Goal: Task Accomplishment & Management: Manage account settings

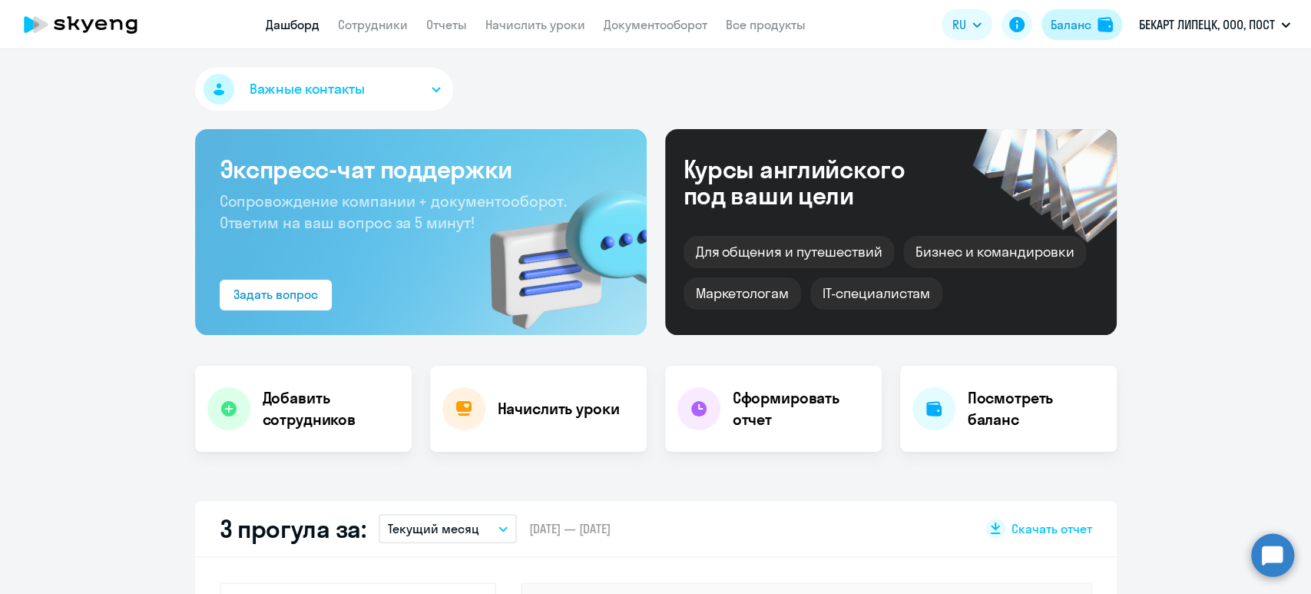
click at [1086, 22] on div "Баланс" at bounding box center [1071, 24] width 41 height 18
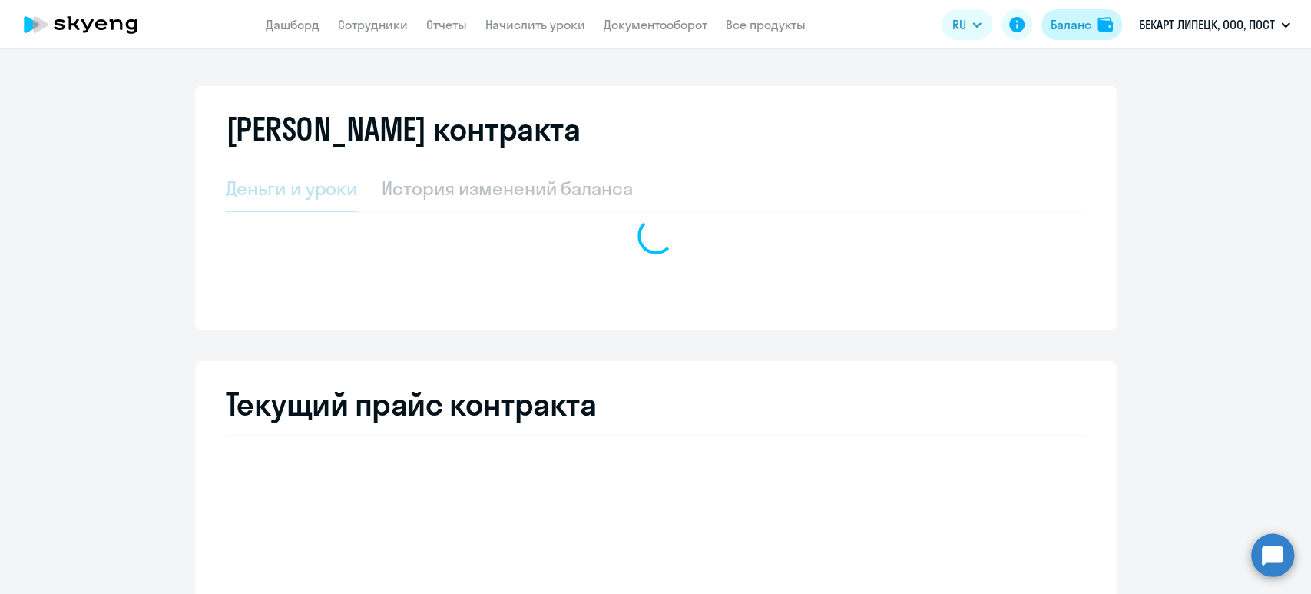
select select "english_adult_not_native_speaker"
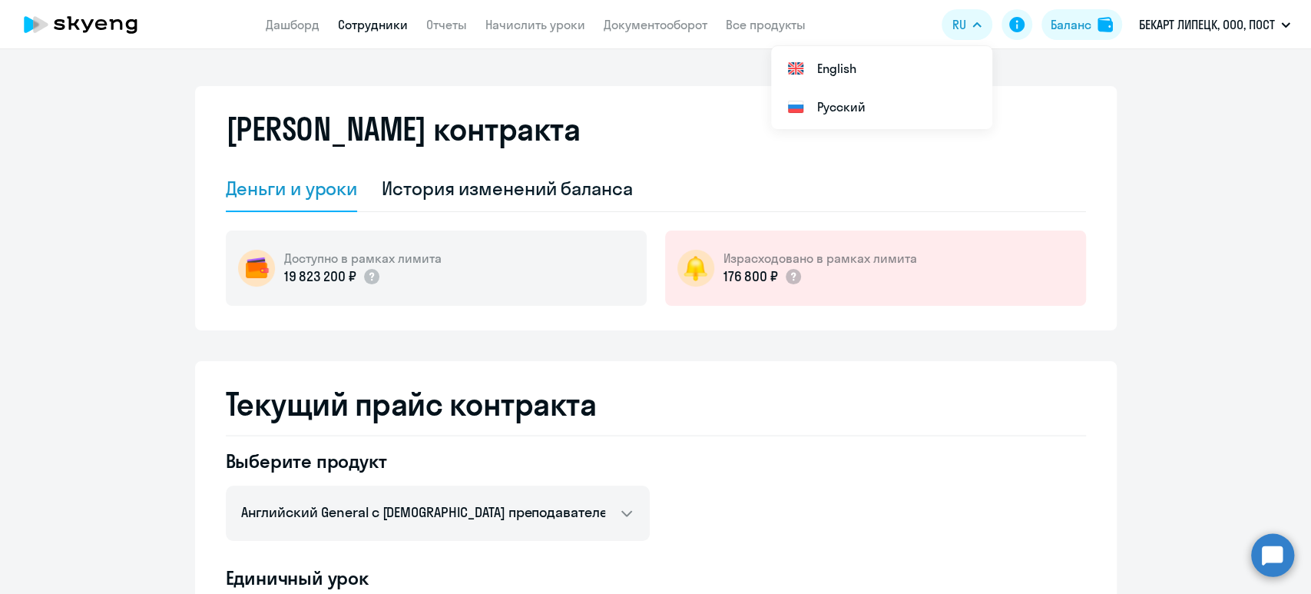
click at [360, 22] on link "Сотрудники" at bounding box center [373, 24] width 70 height 15
select select "30"
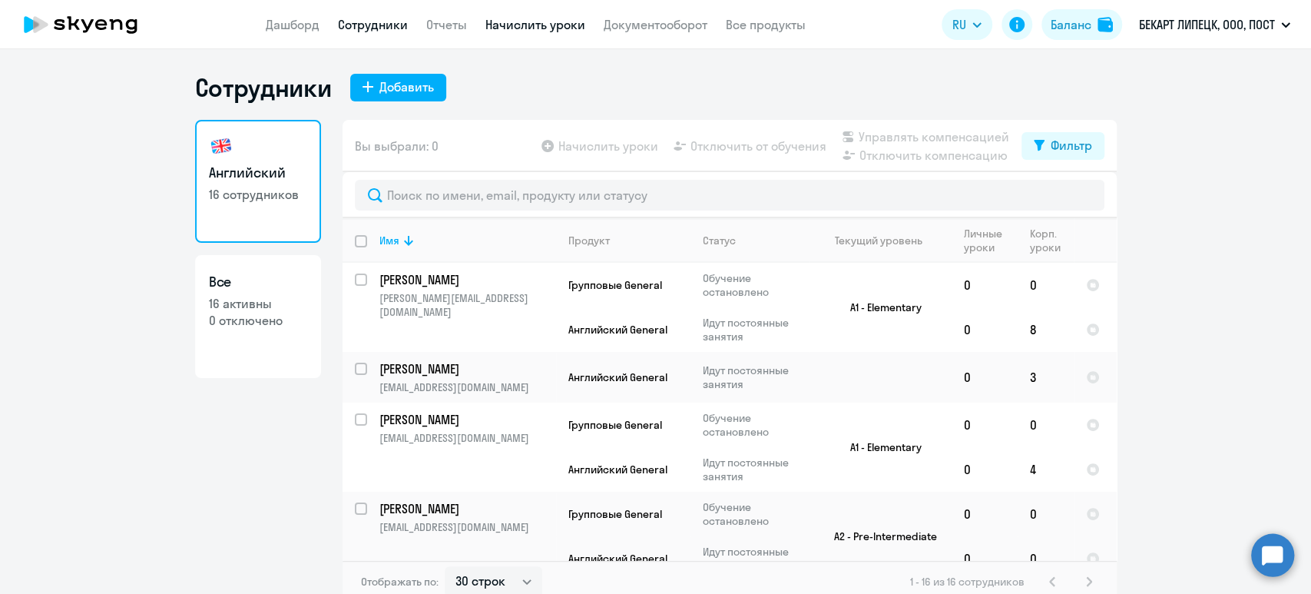
click at [552, 31] on link "Начислить уроки" at bounding box center [535, 24] width 100 height 15
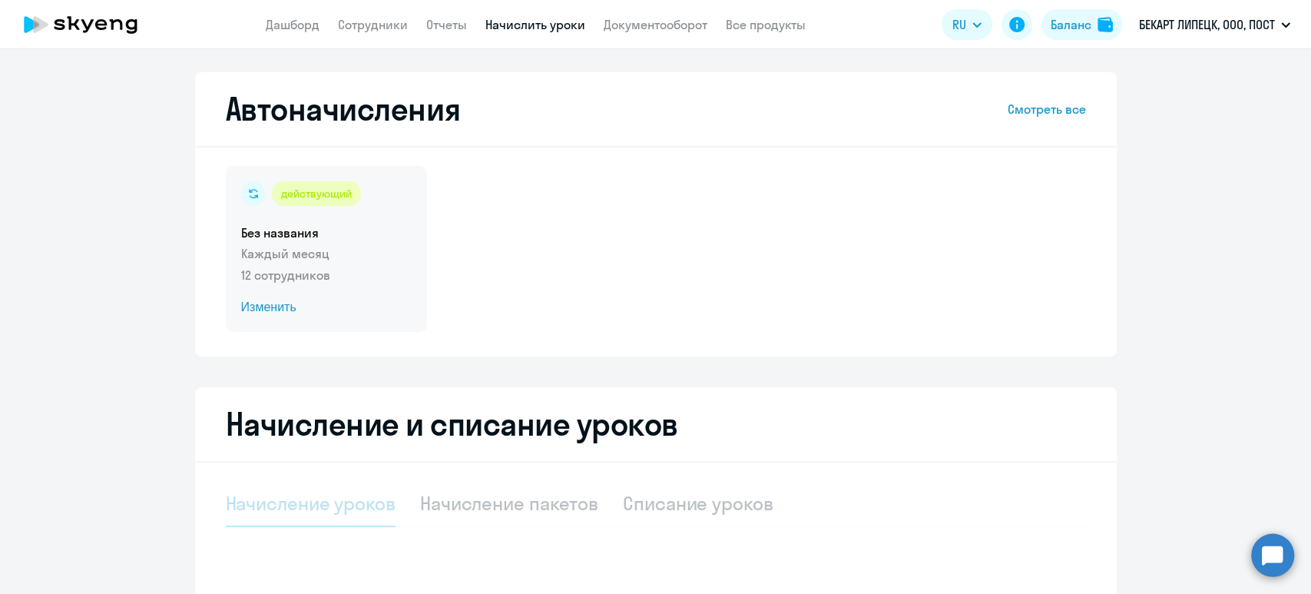
select select "10"
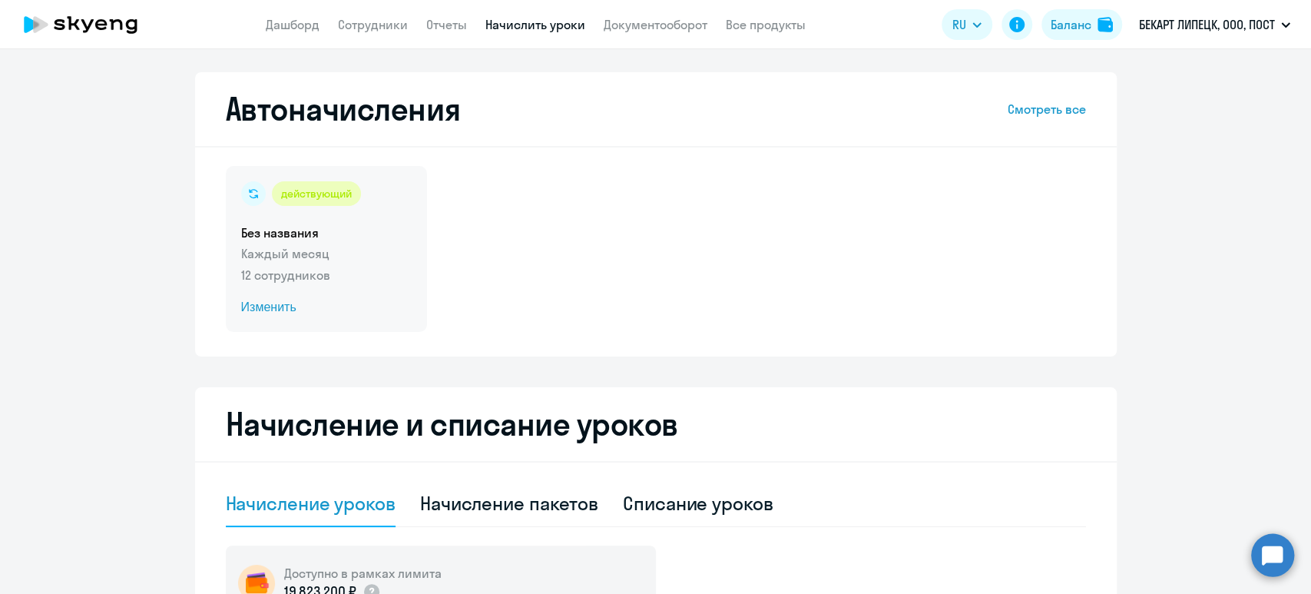
click at [267, 308] on span "Изменить" at bounding box center [326, 307] width 171 height 18
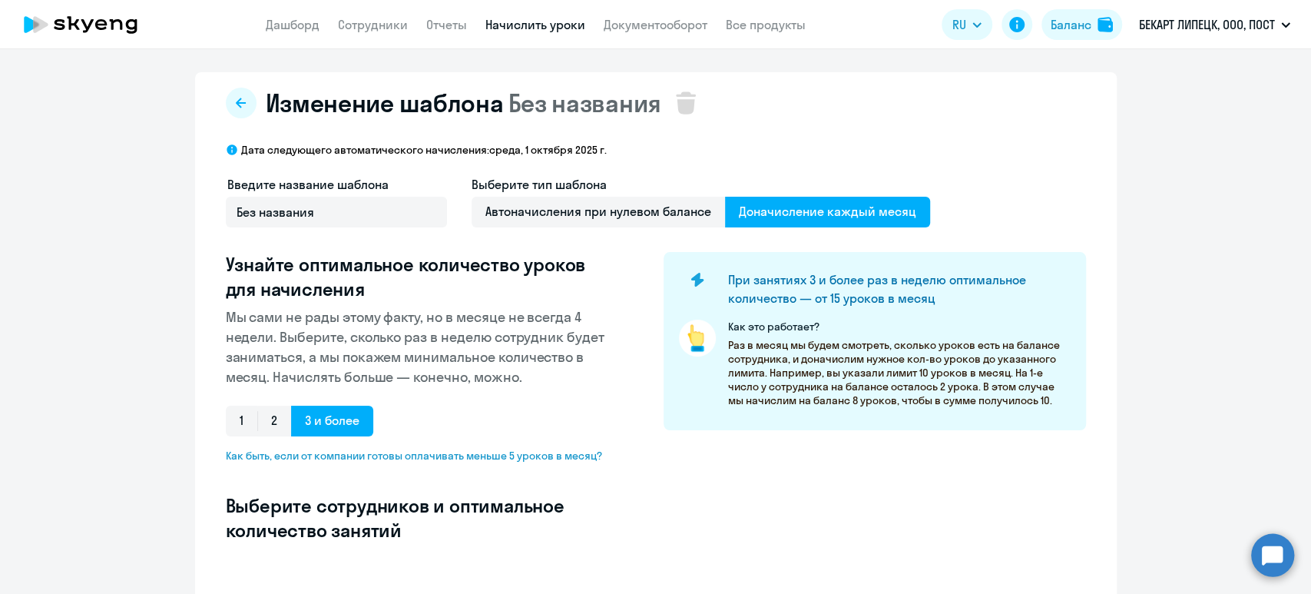
select select "10"
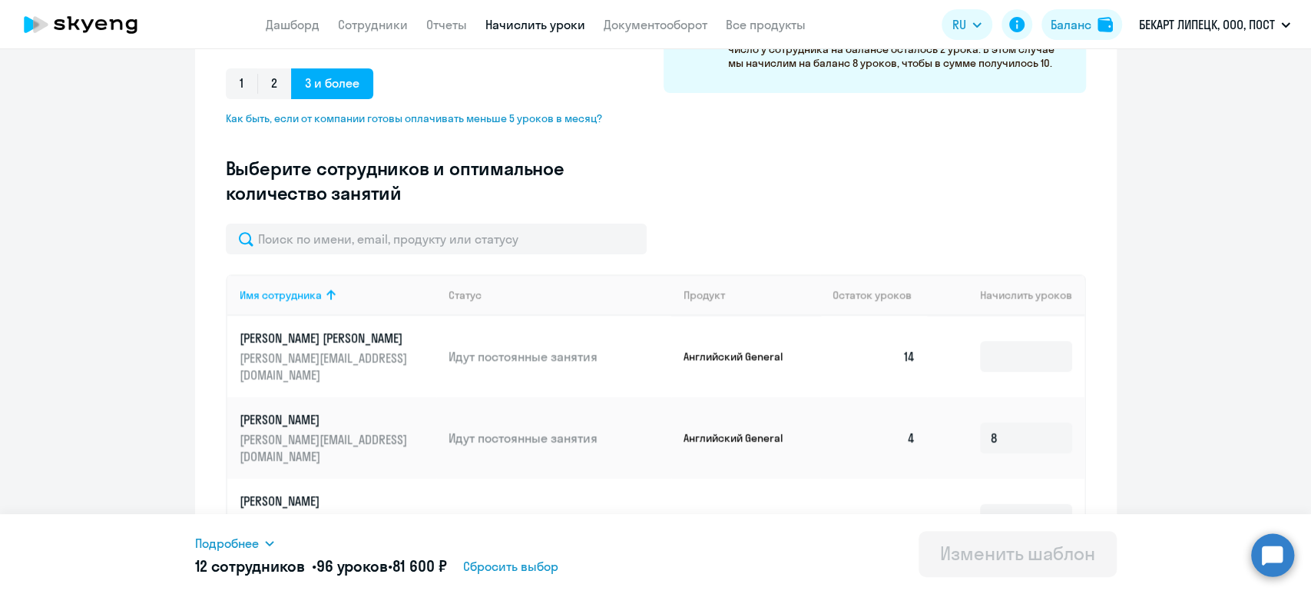
scroll to position [512, 0]
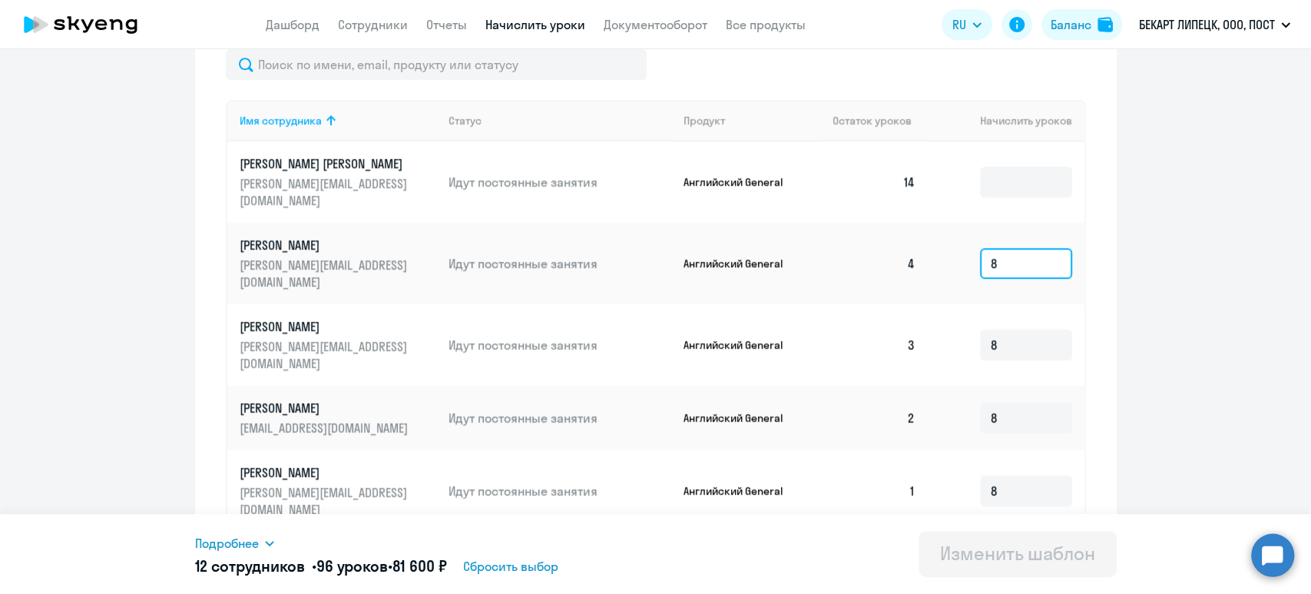
drag, startPoint x: 1042, startPoint y: 234, endPoint x: 926, endPoint y: 234, distance: 116.0
click at [927, 234] on td "8" at bounding box center [1005, 263] width 157 height 81
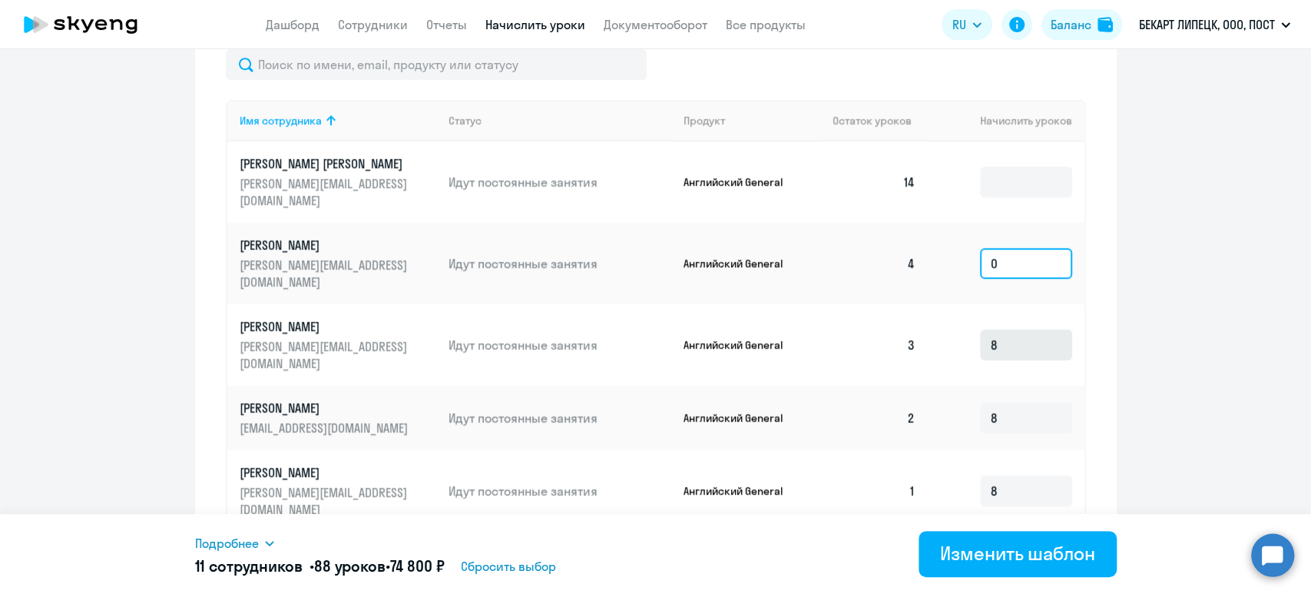
type input "0"
drag, startPoint x: 1017, startPoint y: 299, endPoint x: 968, endPoint y: 299, distance: 49.2
click at [968, 304] on td "8" at bounding box center [1005, 344] width 157 height 81
type input "0"
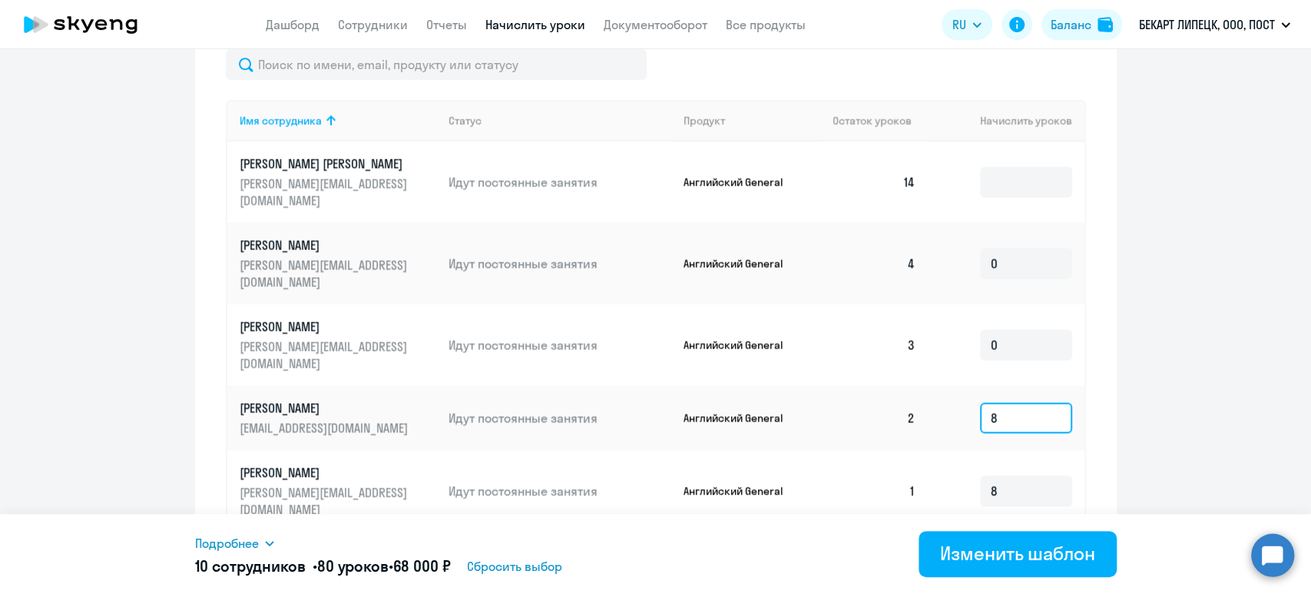
drag, startPoint x: 1010, startPoint y: 364, endPoint x: 972, endPoint y: 362, distance: 38.5
click at [980, 403] on input "8" at bounding box center [1026, 418] width 92 height 31
type input "0"
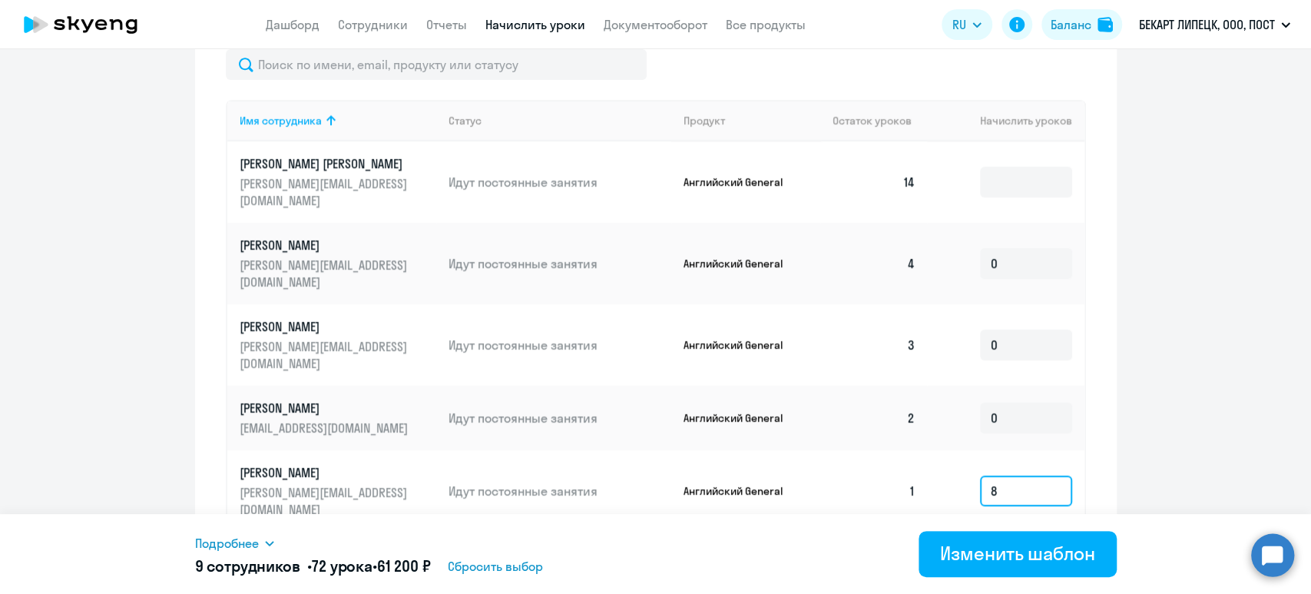
drag, startPoint x: 1012, startPoint y: 424, endPoint x: 951, endPoint y: 426, distance: 60.7
click at [951, 450] on td "8" at bounding box center [1005, 490] width 157 height 81
type input "0"
drag, startPoint x: 1000, startPoint y: 481, endPoint x: 963, endPoint y: 484, distance: 37.0
click at [963, 532] on td "8" at bounding box center [1005, 564] width 157 height 65
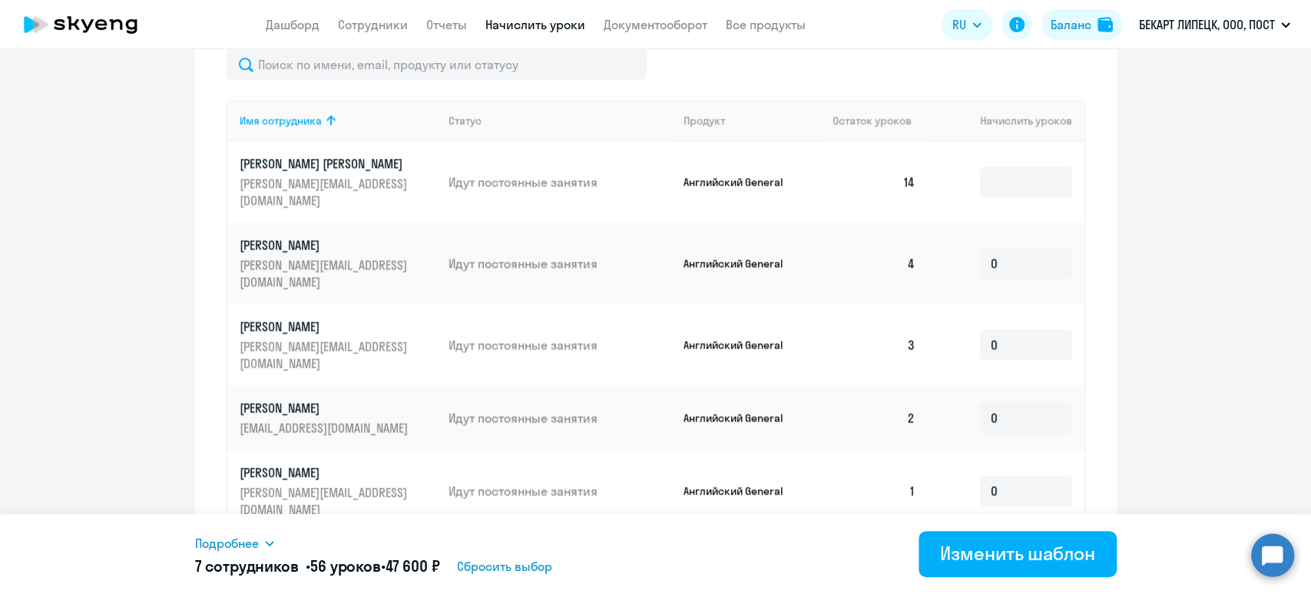
scroll to position [819, 0]
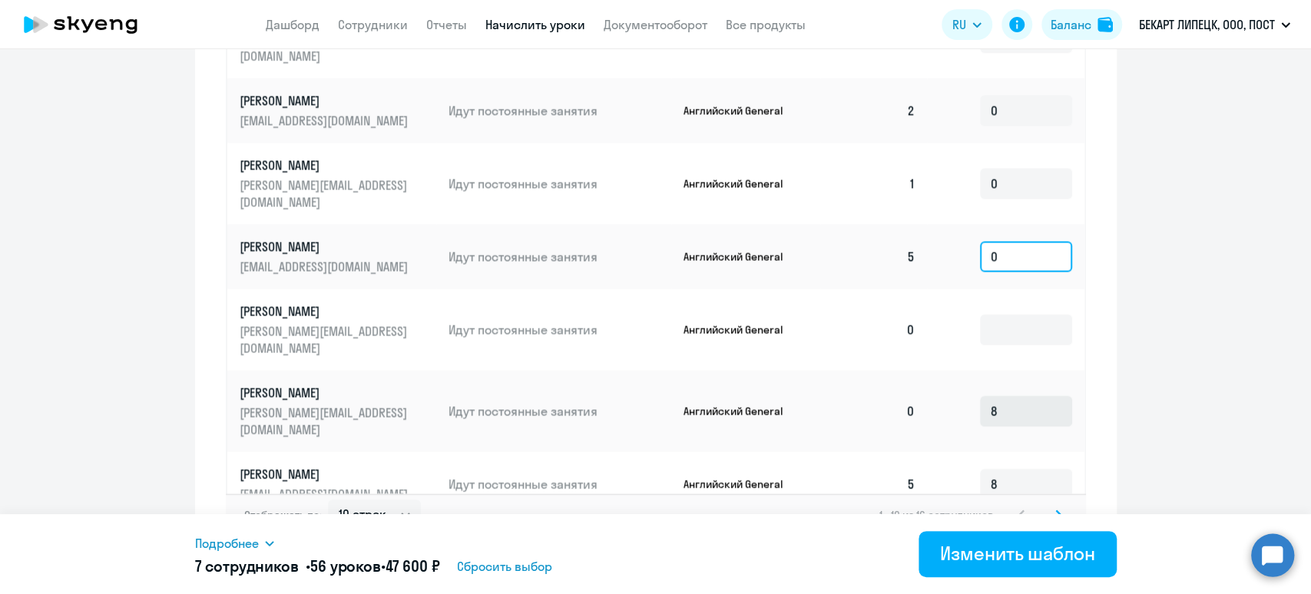
type input "0"
drag, startPoint x: 1013, startPoint y: 327, endPoint x: 903, endPoint y: 310, distance: 111.1
click at [903, 370] on tr "[PERSON_NAME] [PERSON_NAME][EMAIL_ADDRESS][DOMAIN_NAME] Идут постоянные занятия…" at bounding box center [655, 410] width 857 height 81
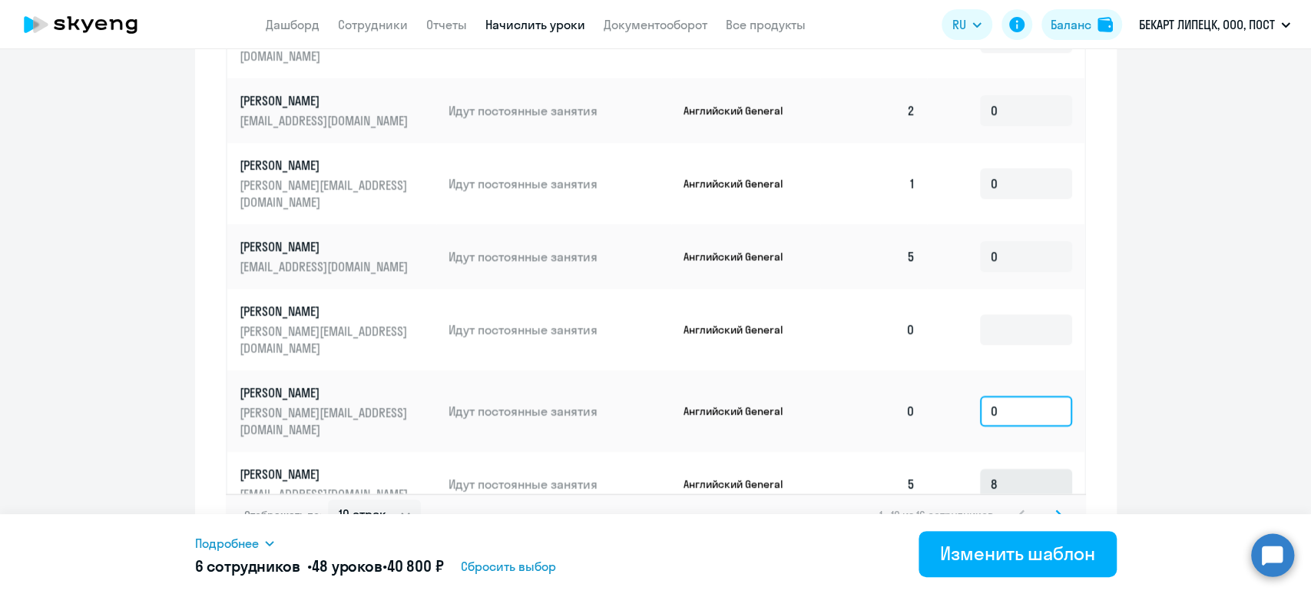
type input "0"
drag, startPoint x: 1002, startPoint y: 366, endPoint x: 959, endPoint y: 387, distance: 47.8
click at [955, 452] on td "8" at bounding box center [1005, 484] width 157 height 65
type input "0"
drag, startPoint x: 998, startPoint y: 440, endPoint x: 963, endPoint y: 444, distance: 34.8
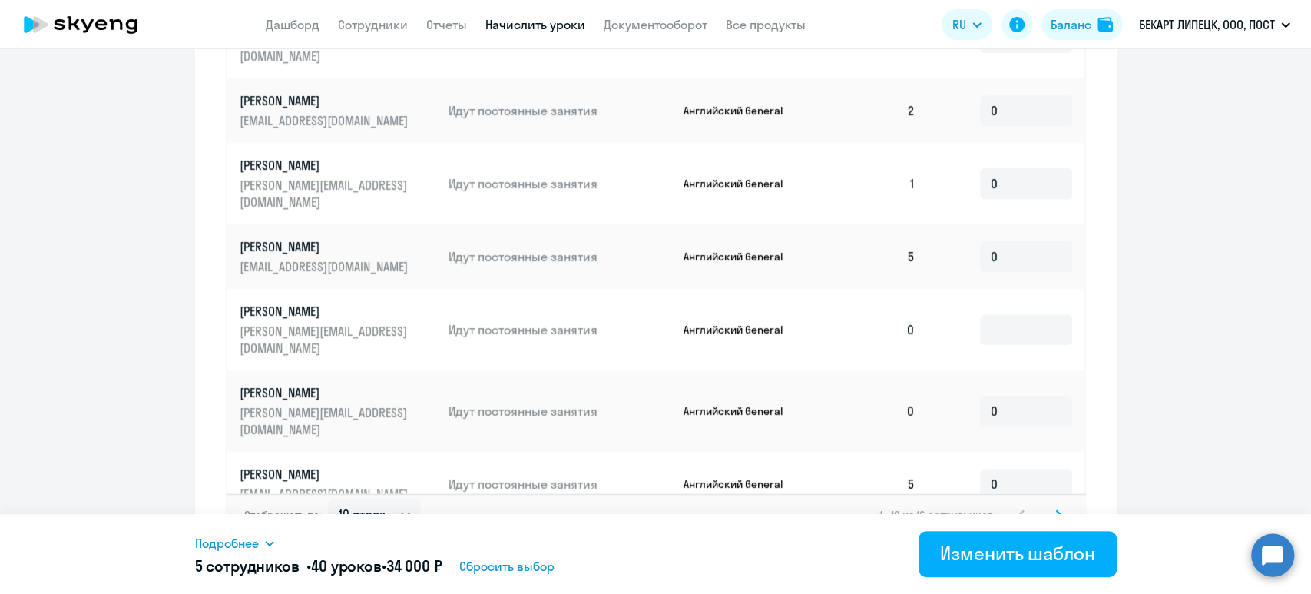
click at [963, 516] on td "8" at bounding box center [1005, 556] width 157 height 81
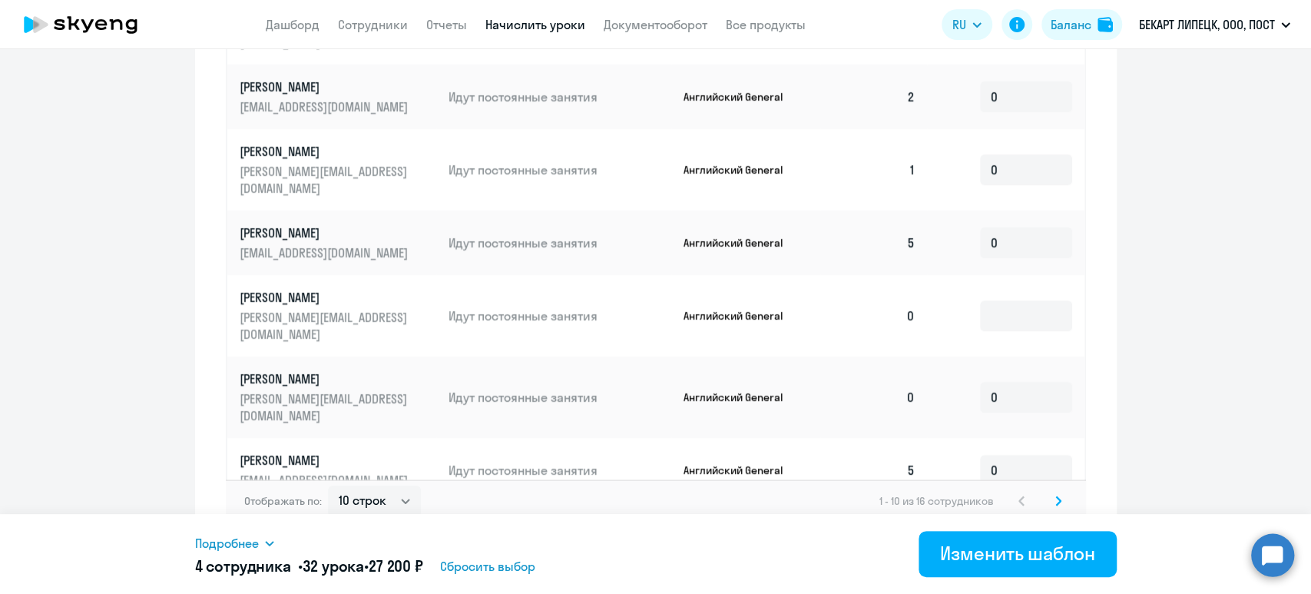
type input "0"
click at [1049, 492] on svg-icon at bounding box center [1058, 501] width 18 height 18
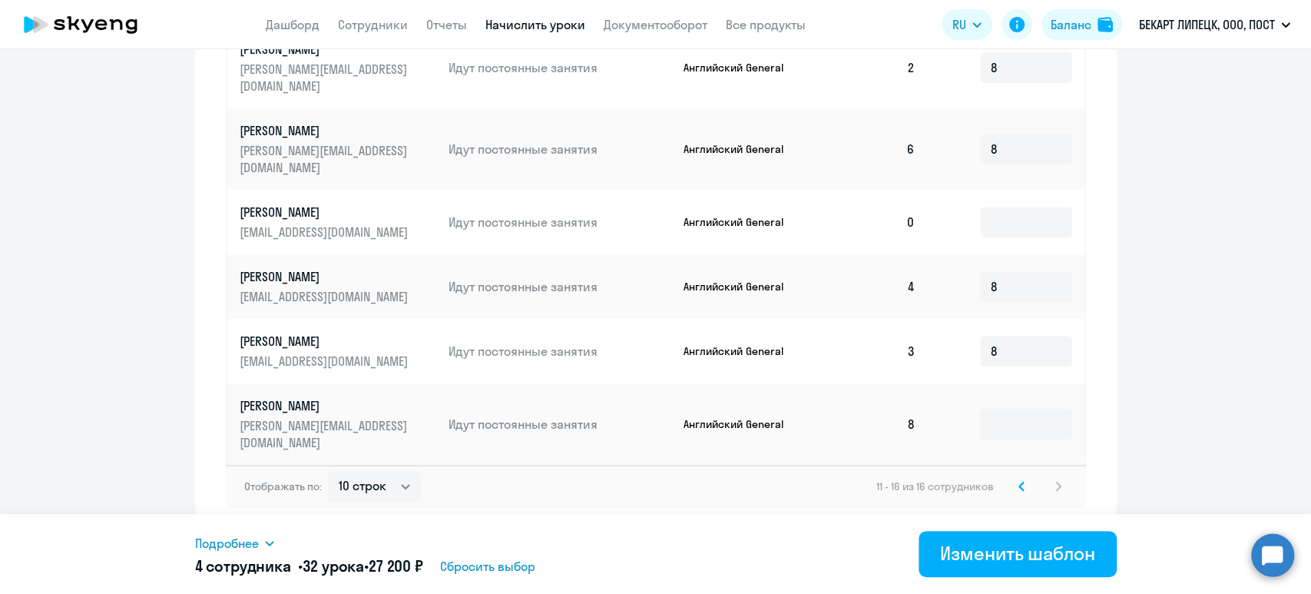
scroll to position [575, 0]
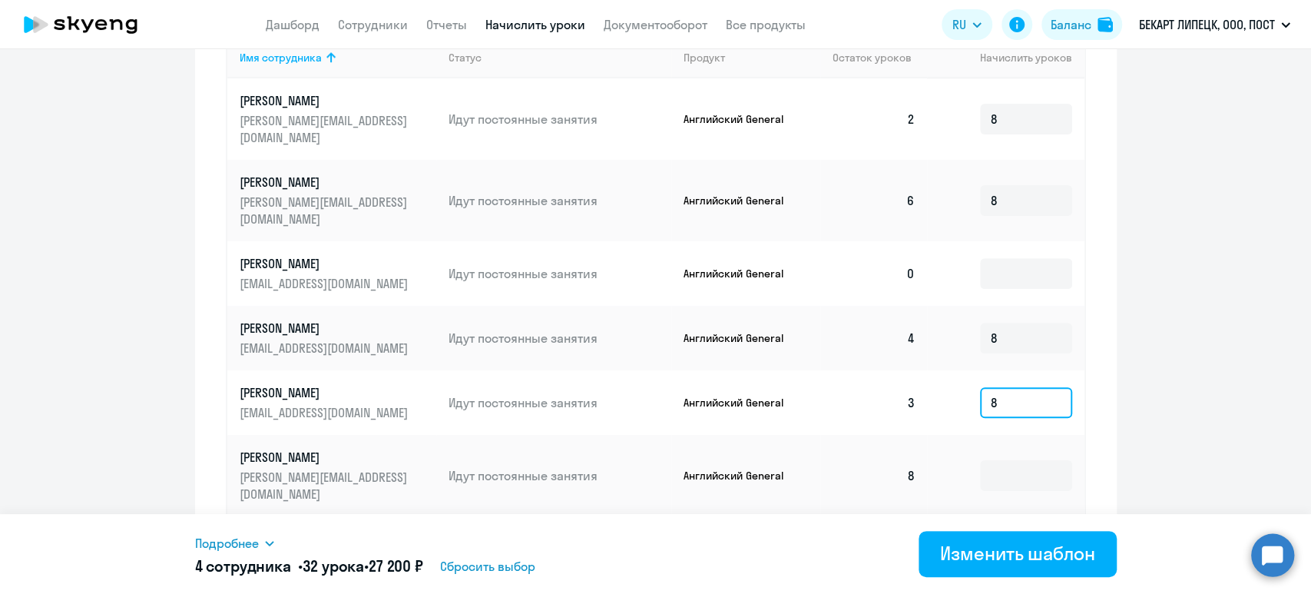
drag, startPoint x: 1009, startPoint y: 376, endPoint x: 936, endPoint y: 366, distance: 73.7
click at [936, 370] on td "8" at bounding box center [1005, 402] width 157 height 65
type input "0"
drag, startPoint x: 1000, startPoint y: 286, endPoint x: 973, endPoint y: 283, distance: 27.0
click at [973, 306] on td "8" at bounding box center [1005, 338] width 157 height 65
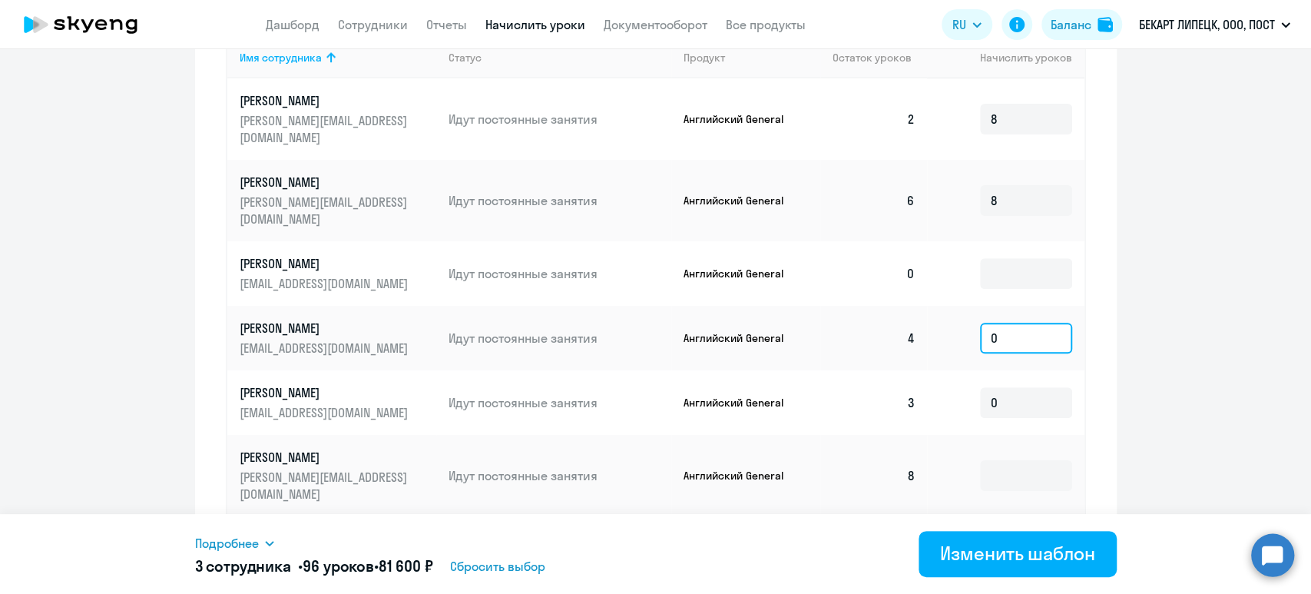
drag, startPoint x: 997, startPoint y: 306, endPoint x: 959, endPoint y: 307, distance: 38.4
click at [959, 307] on td "0" at bounding box center [1005, 338] width 157 height 65
type input "0"
drag, startPoint x: 993, startPoint y: 172, endPoint x: 963, endPoint y: 166, distance: 30.6
click at [963, 166] on td "8" at bounding box center [1005, 200] width 157 height 81
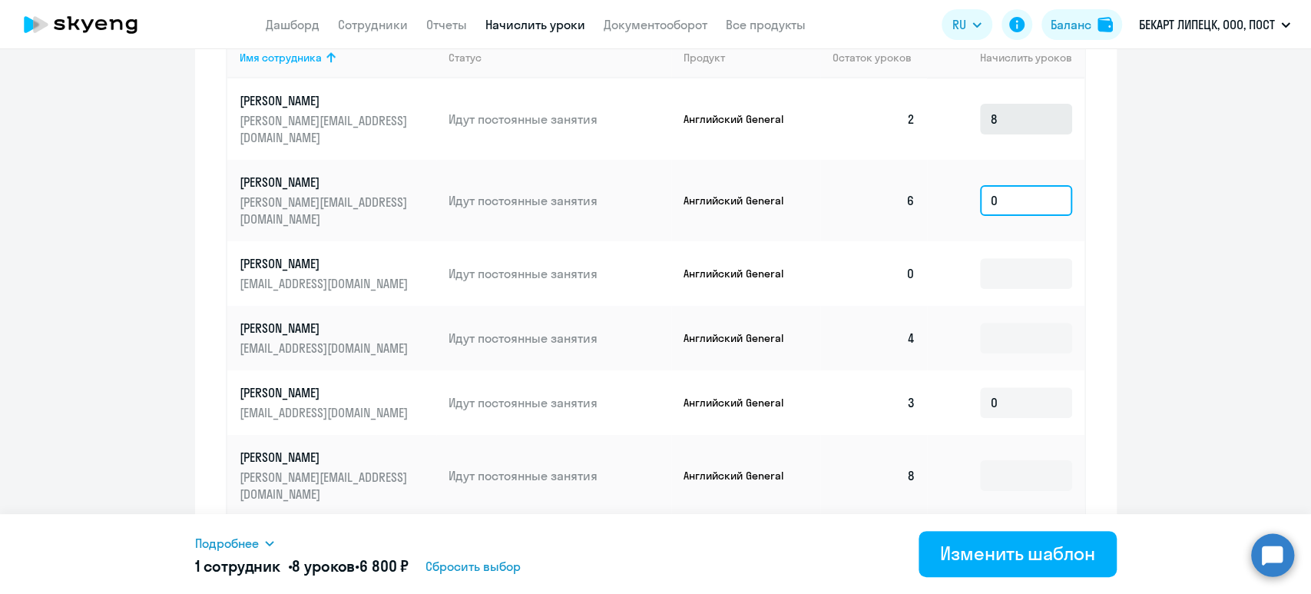
type input "0"
click at [988, 114] on input "8" at bounding box center [1026, 119] width 92 height 31
drag, startPoint x: 1026, startPoint y: 105, endPoint x: 939, endPoint y: 105, distance: 87.6
click at [939, 105] on td "8" at bounding box center [1005, 118] width 157 height 81
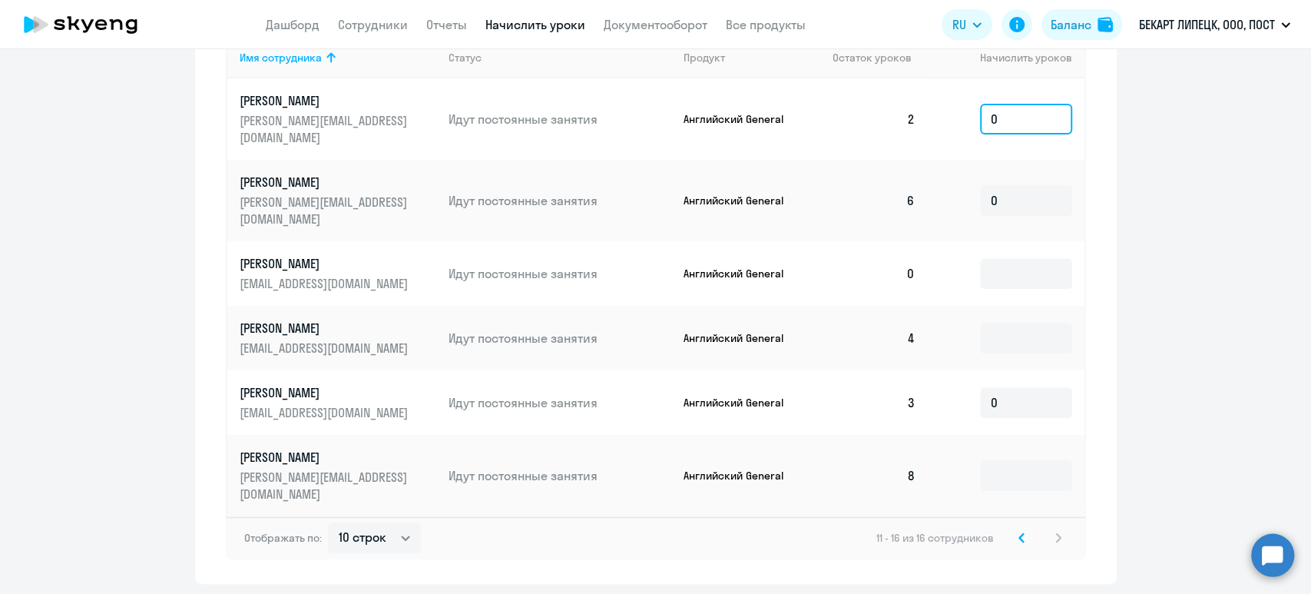
type input "0"
click at [649, 538] on div "Изменение шаблона Без названия Дата следующего автоматического начисления: [DAT…" at bounding box center [655, 321] width 1311 height 545
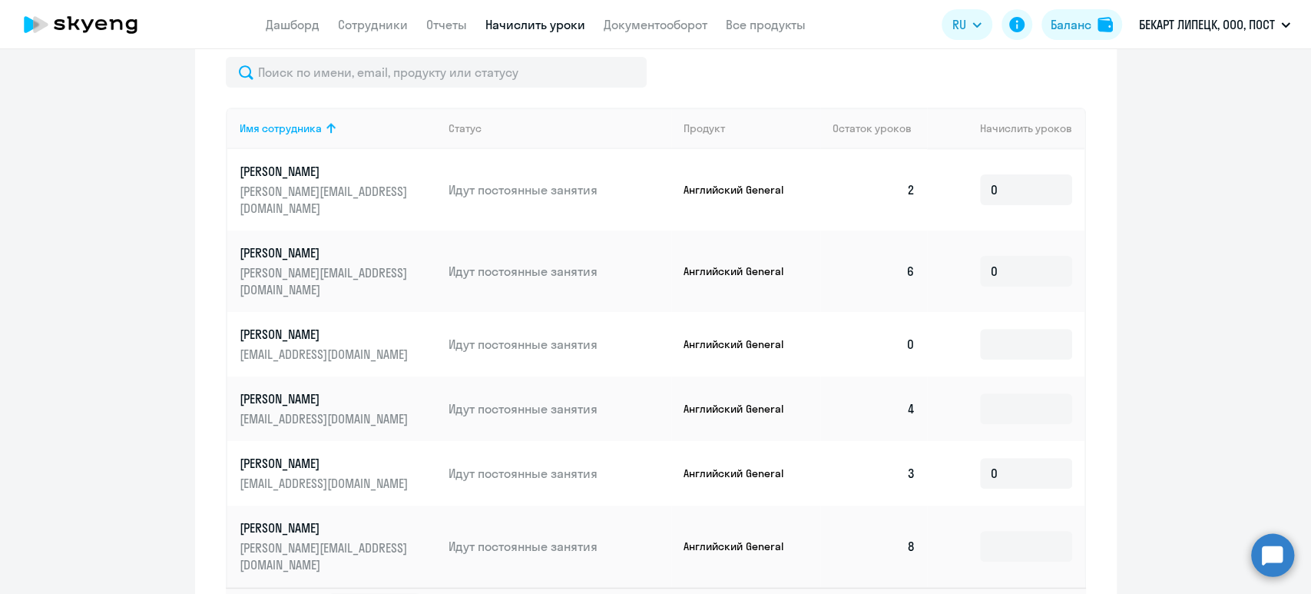
scroll to position [472, 0]
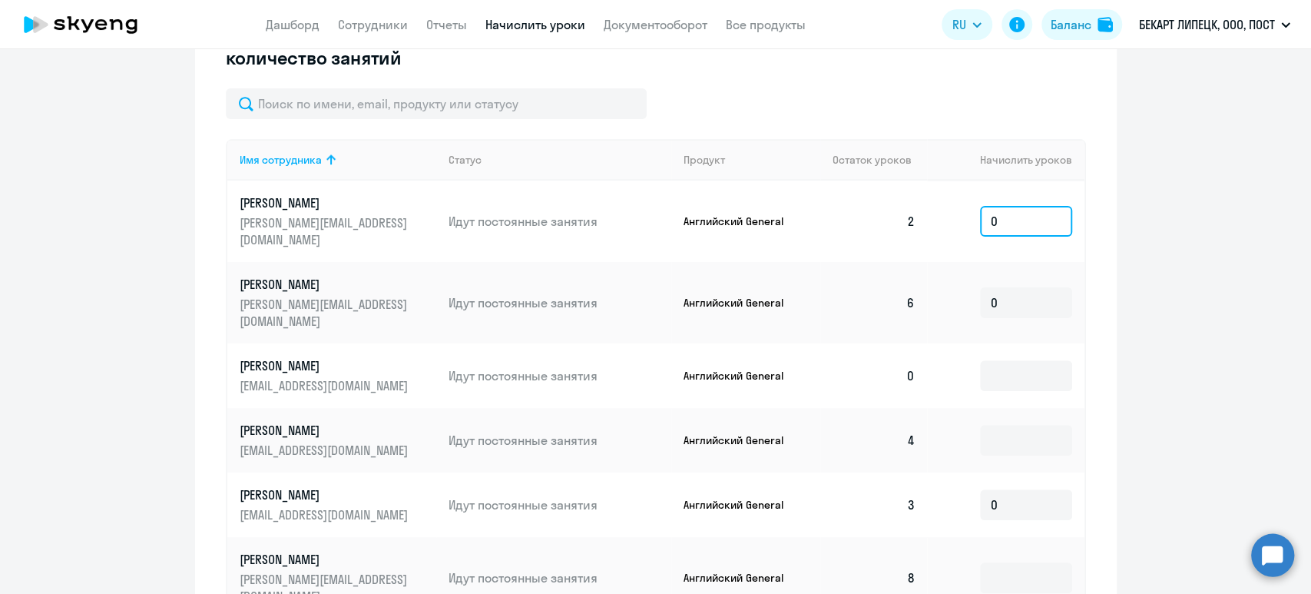
click at [999, 221] on input "0" at bounding box center [1026, 221] width 92 height 31
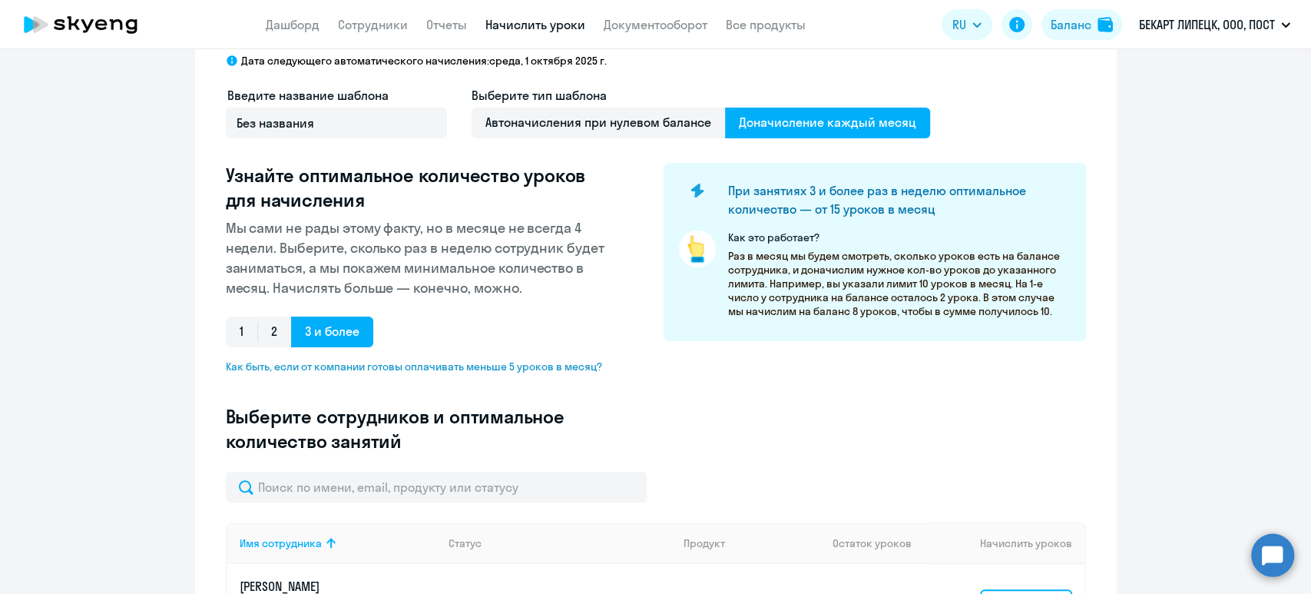
scroll to position [0, 0]
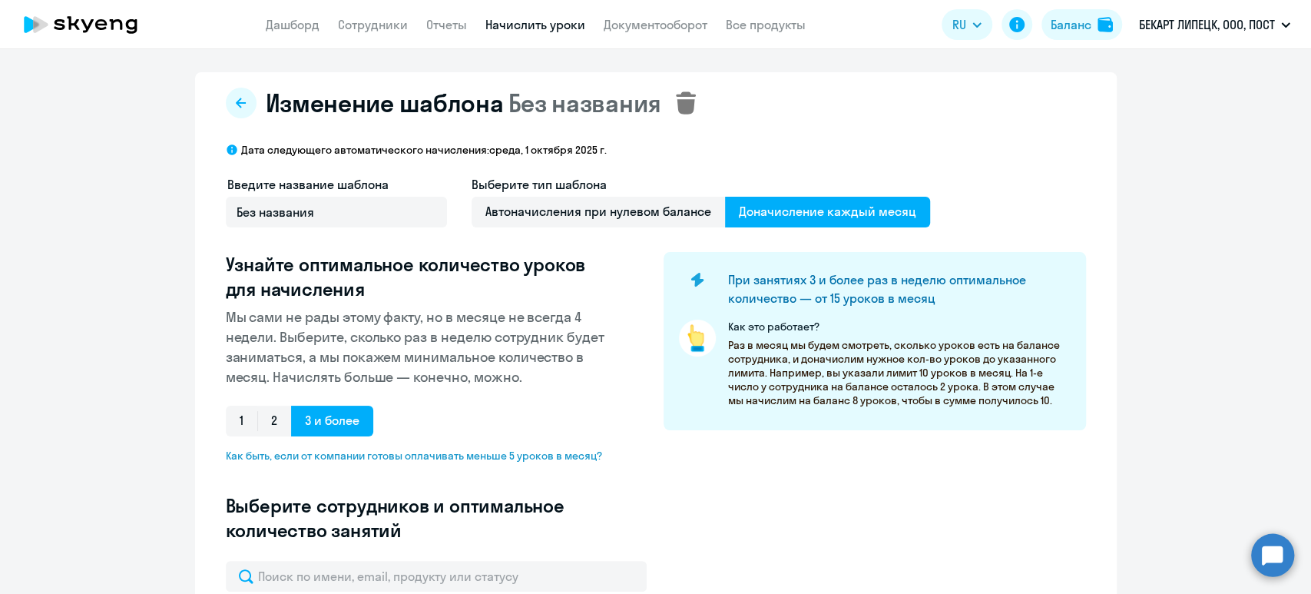
click at [680, 103] on icon at bounding box center [686, 102] width 20 height 22
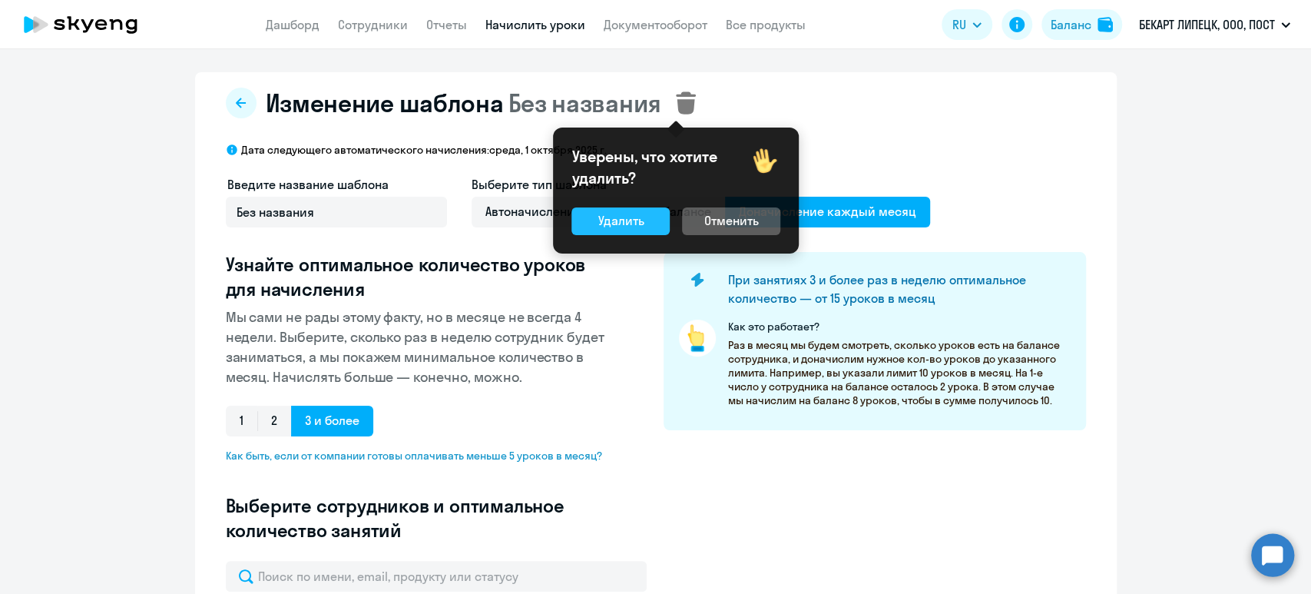
click at [622, 221] on div "Удалить" at bounding box center [621, 220] width 46 height 18
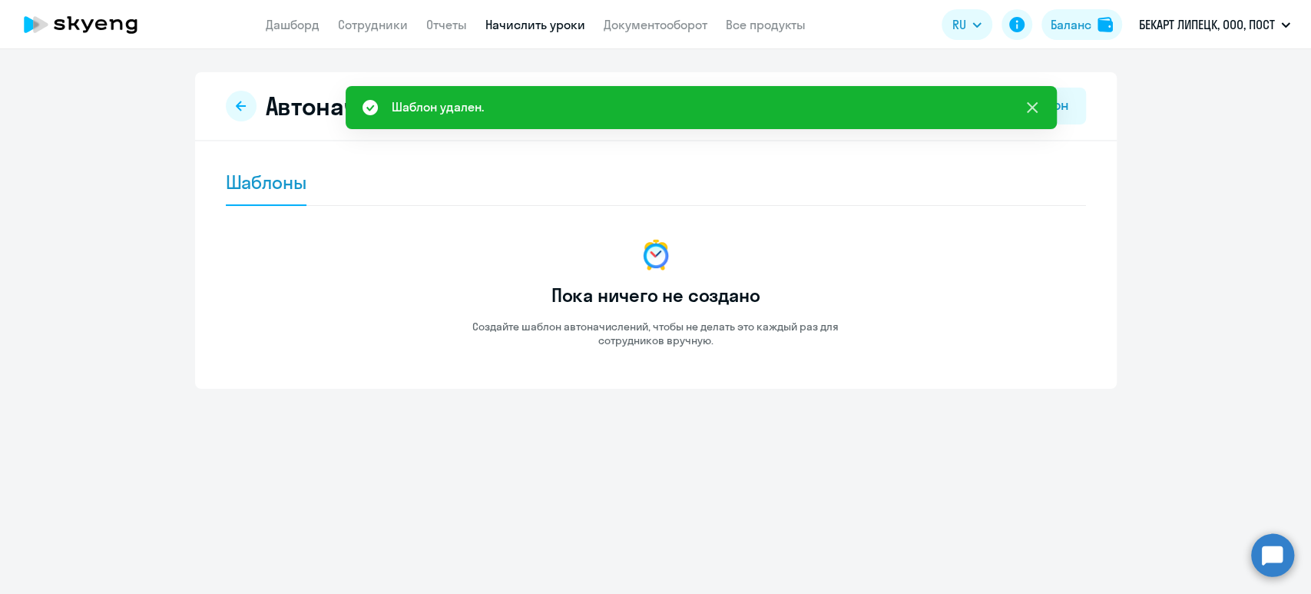
click at [1038, 104] on icon at bounding box center [1032, 107] width 18 height 18
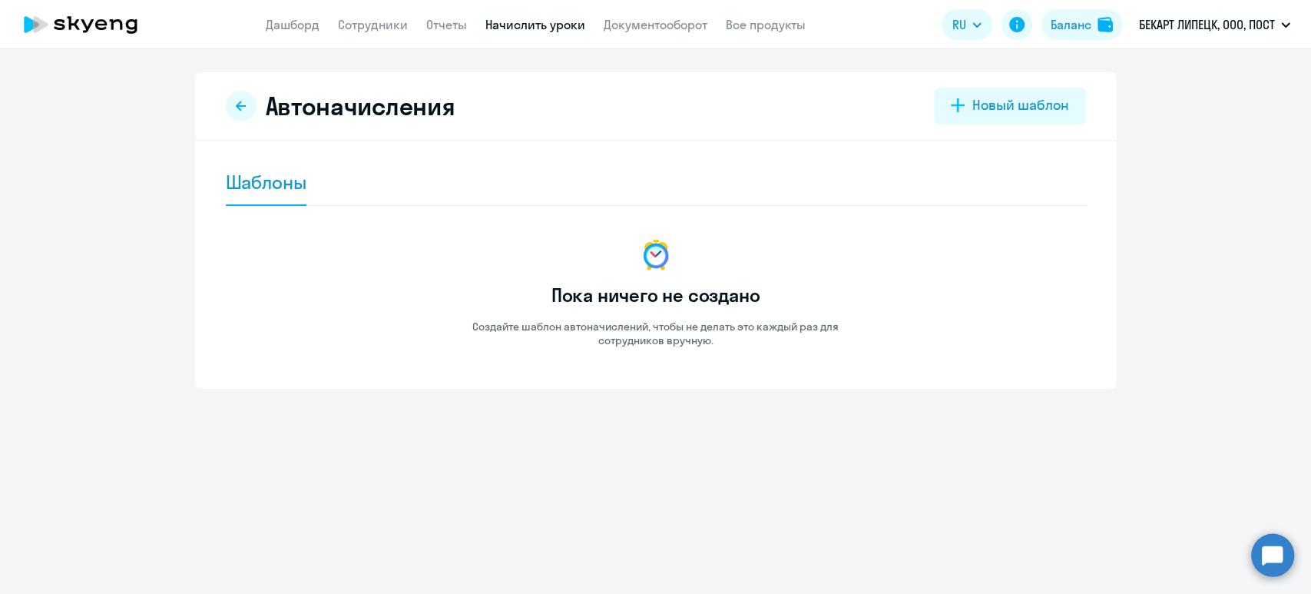
click at [557, 22] on link "Начислить уроки" at bounding box center [535, 24] width 100 height 15
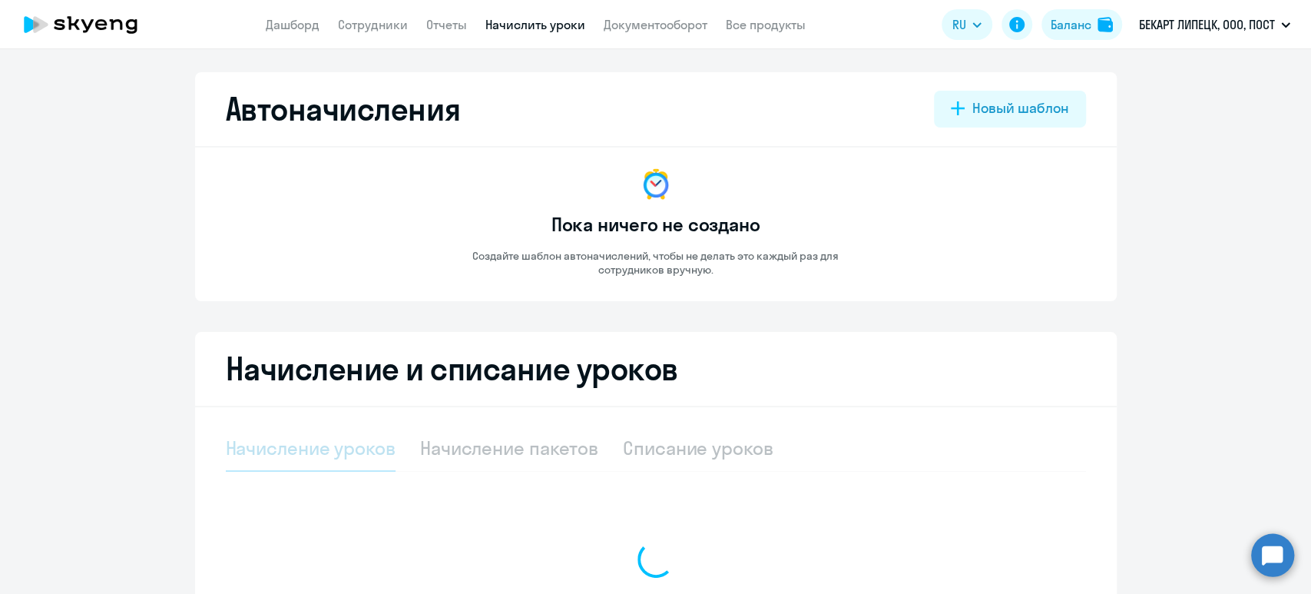
select select "10"
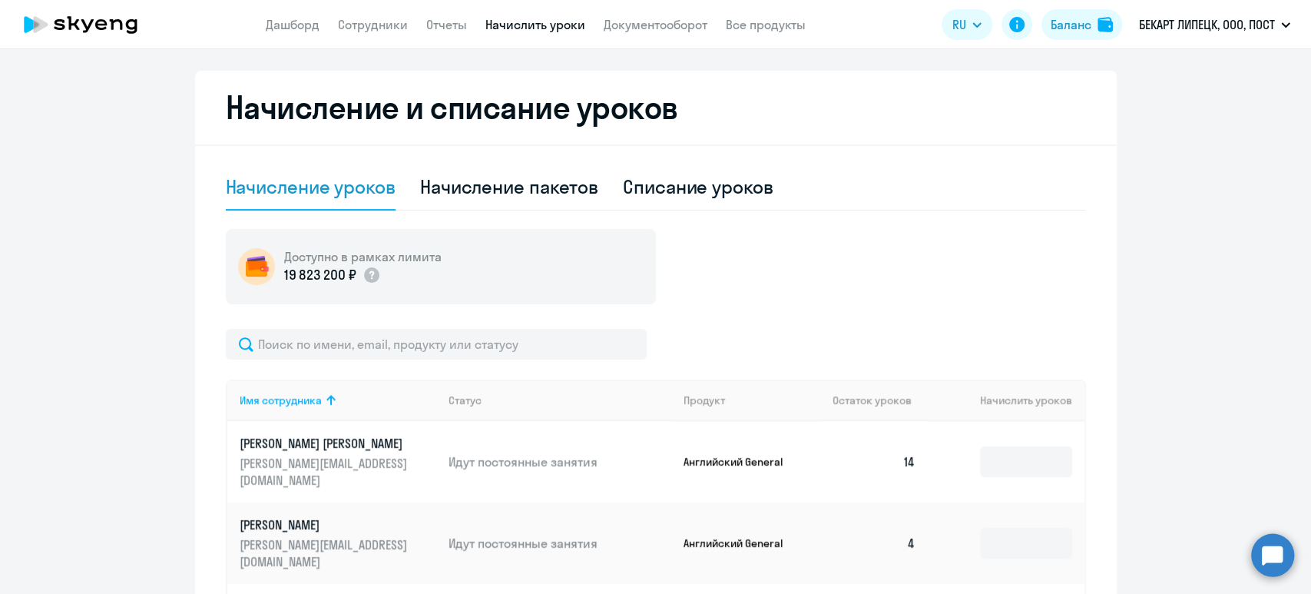
scroll to position [102, 0]
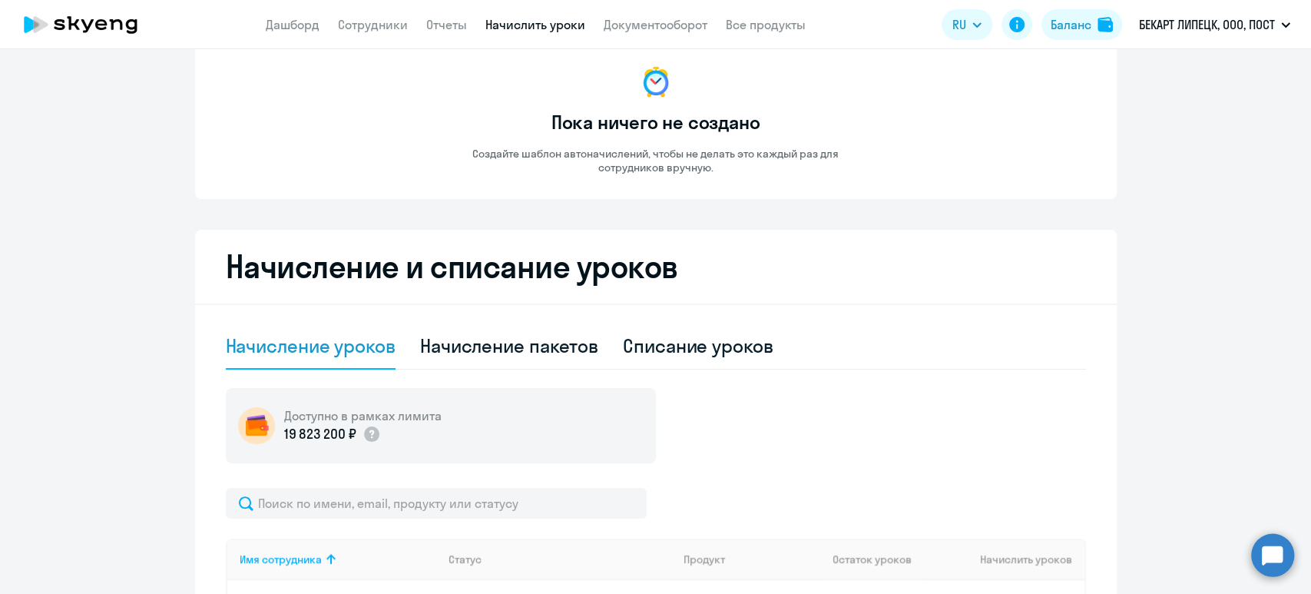
click at [320, 353] on div "Начисление уроков" at bounding box center [311, 345] width 170 height 25
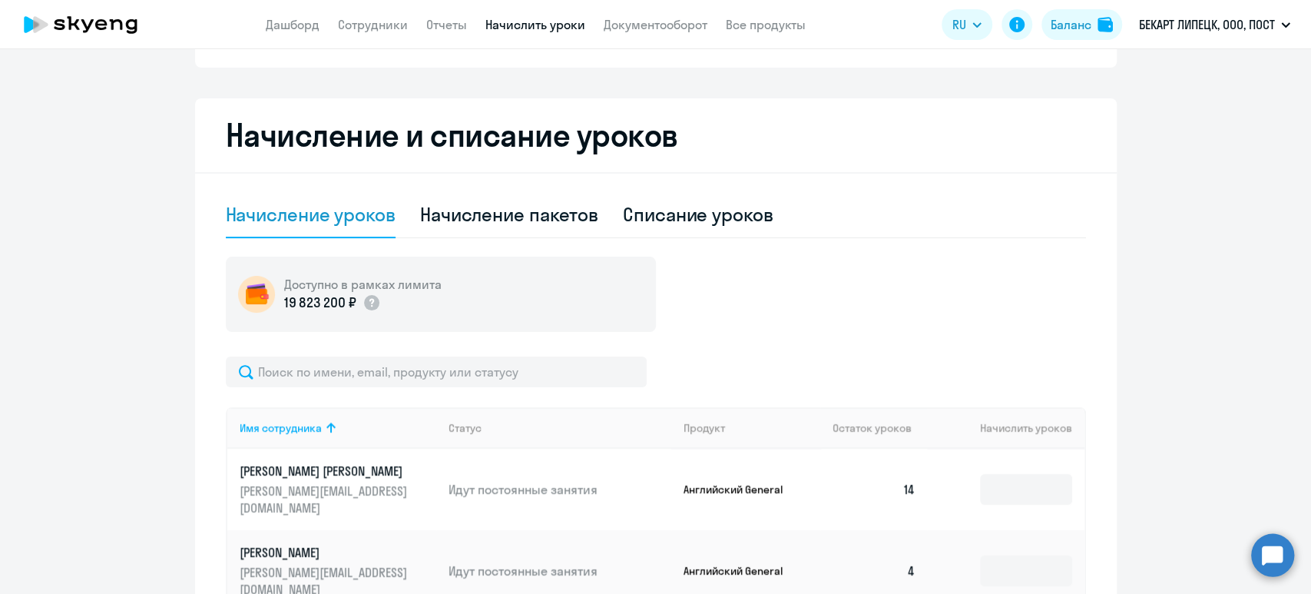
scroll to position [307, 0]
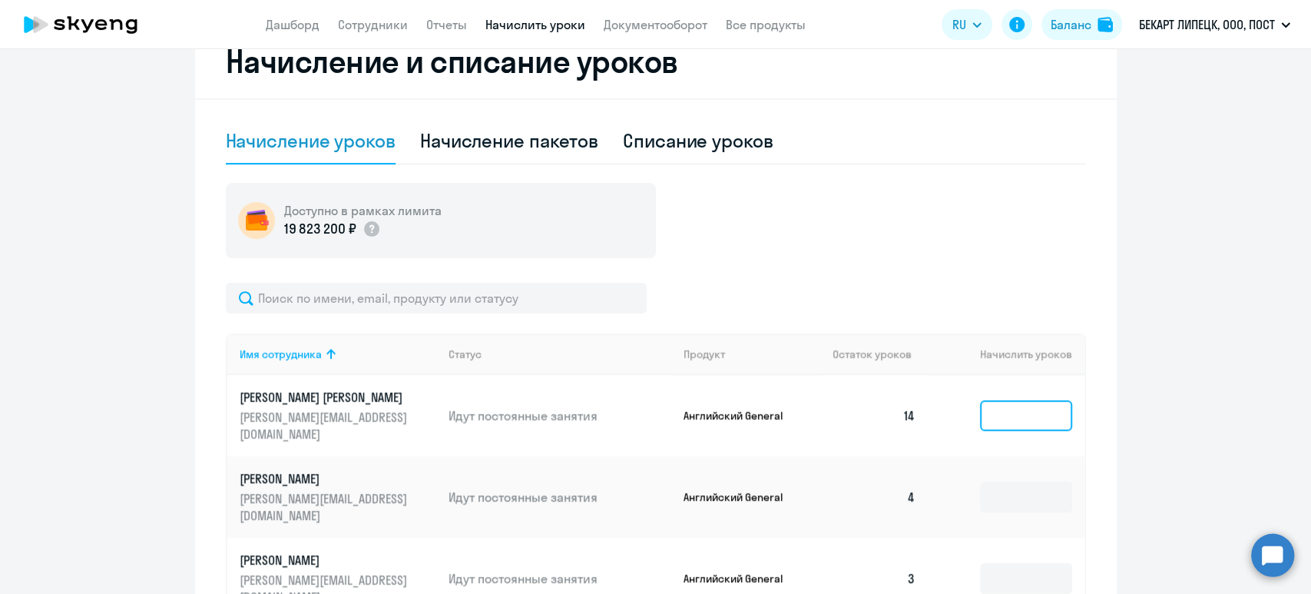
click at [1020, 401] on input at bounding box center [1026, 415] width 92 height 31
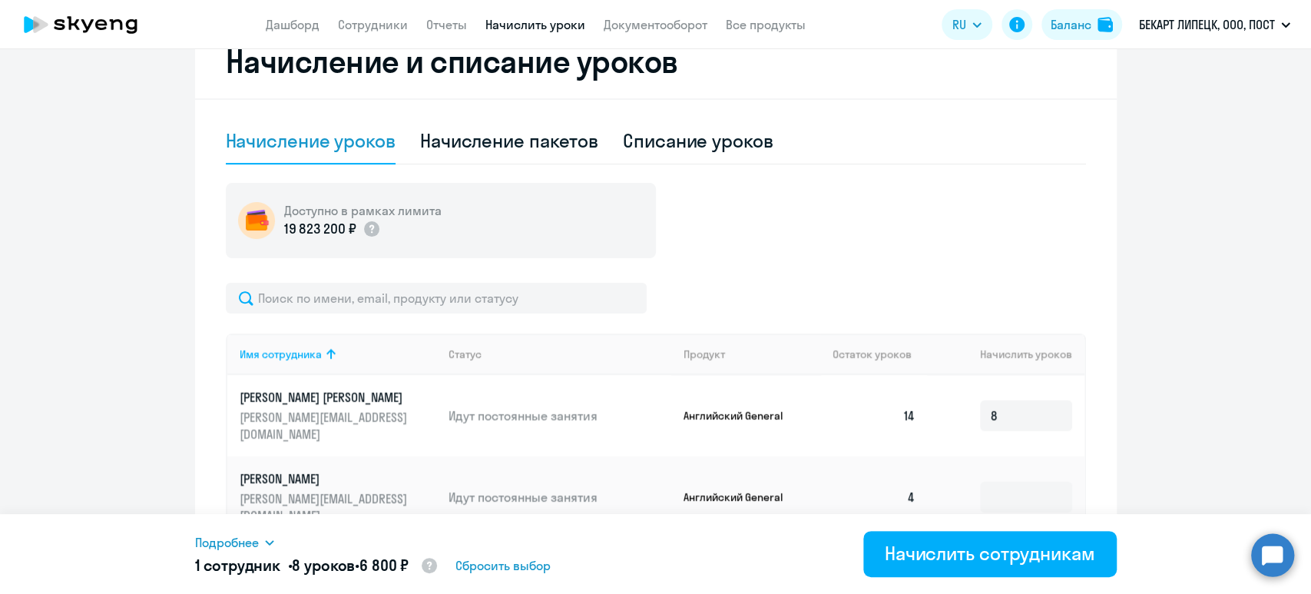
click at [261, 538] on div "Подробнее" at bounding box center [511, 542] width 633 height 18
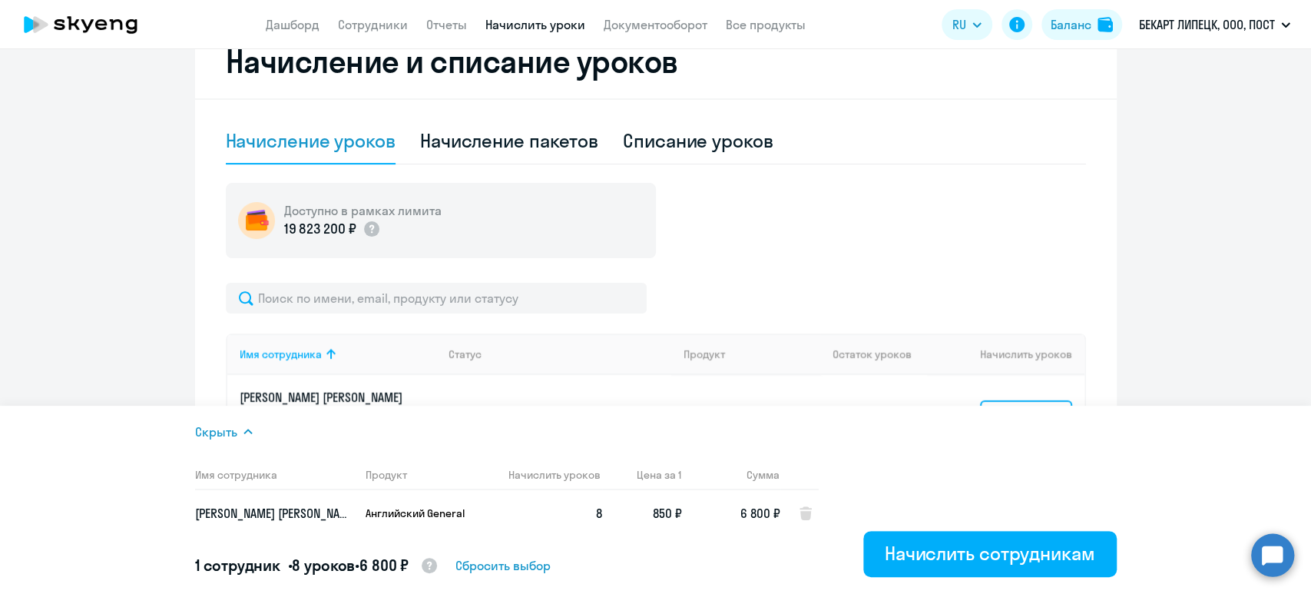
drag, startPoint x: 1032, startPoint y: 397, endPoint x: 926, endPoint y: 397, distance: 106.8
click at [927, 397] on td "8" at bounding box center [1005, 415] width 157 height 81
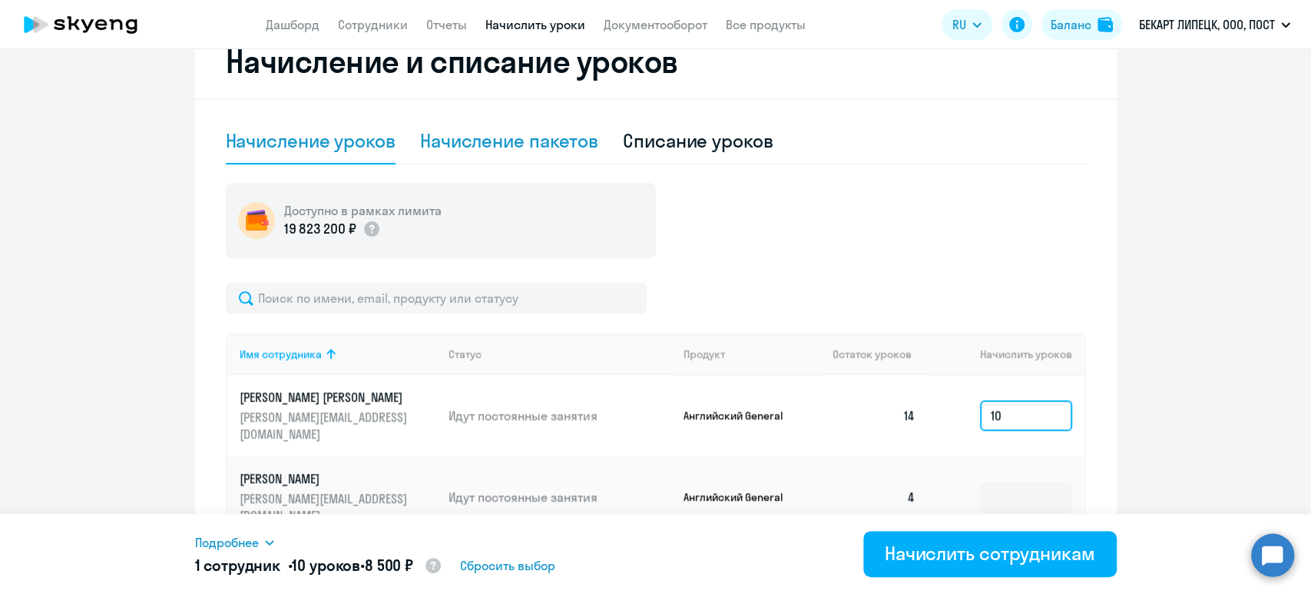
type input "10"
click at [450, 146] on div "Начисление пакетов" at bounding box center [509, 140] width 178 height 25
select select "10"
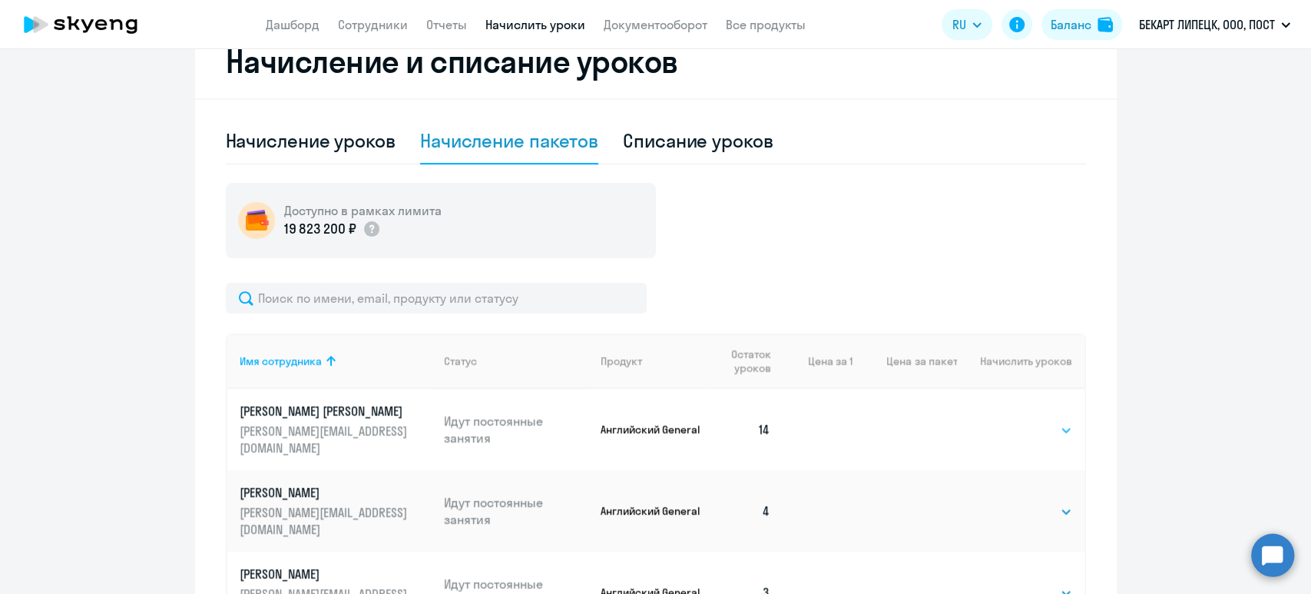
click at [1049, 428] on select "Выбрать 4 8 16 32 64" at bounding box center [1040, 430] width 63 height 18
select select "8"
click at [1009, 421] on select "Выбрать 4 8 16 32 64" at bounding box center [1040, 430] width 63 height 18
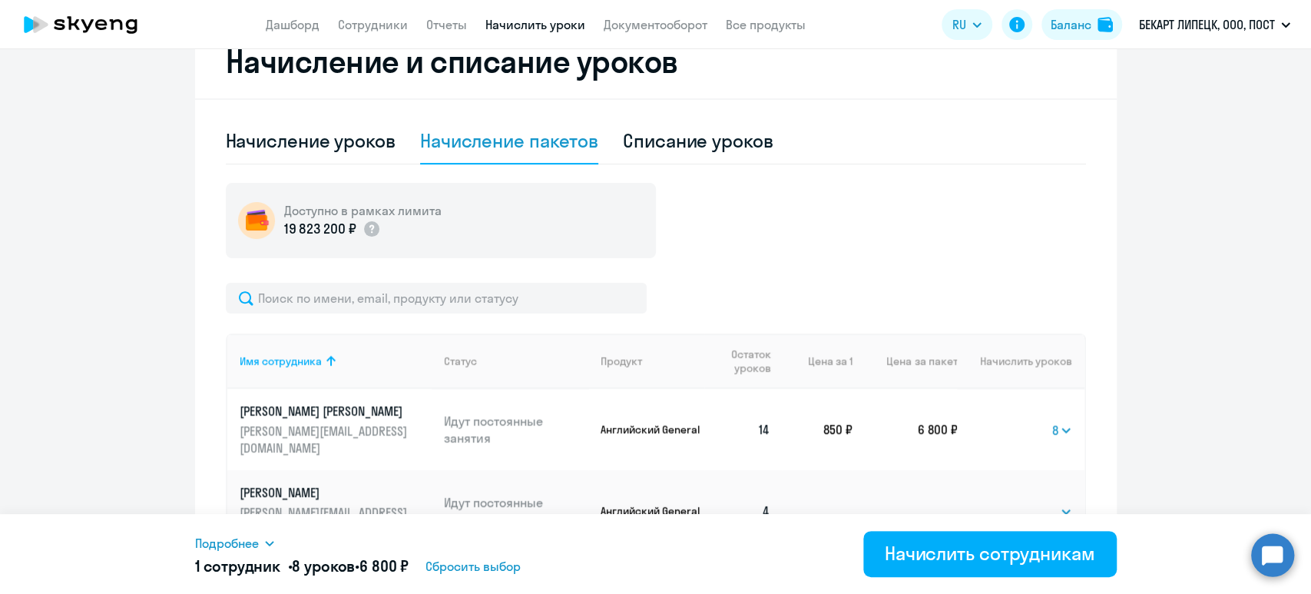
click at [240, 541] on span "Подробнее" at bounding box center [227, 543] width 64 height 18
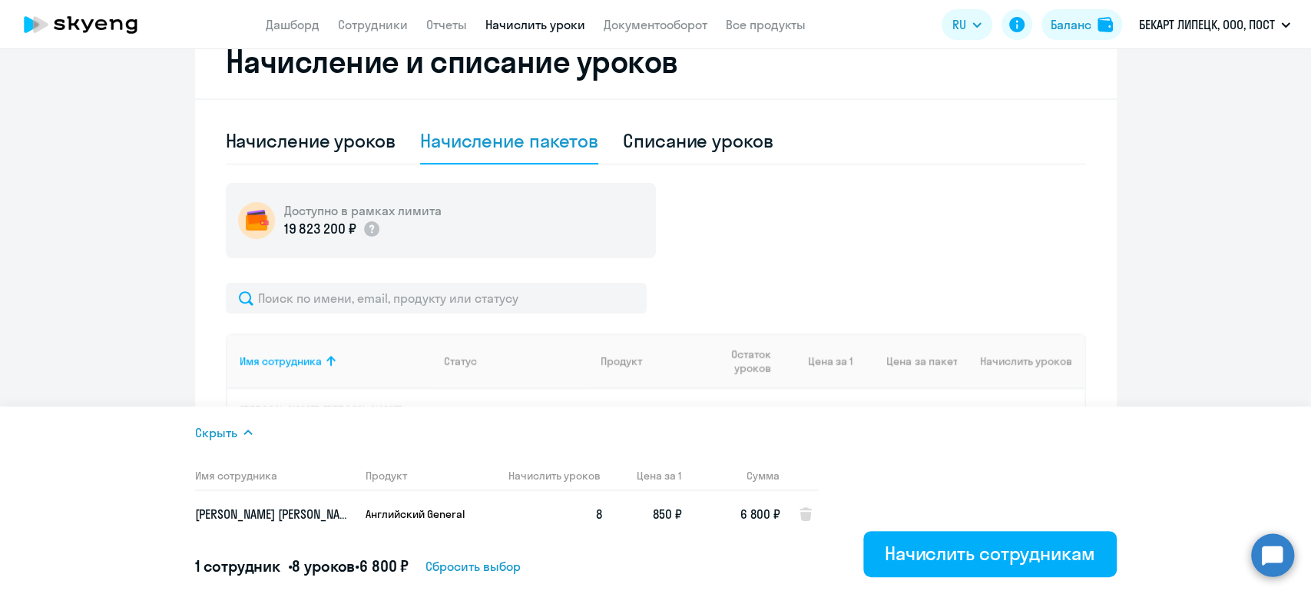
click at [881, 216] on div "Доступно в рамках лимита 19 823 200 ₽" at bounding box center [656, 220] width 860 height 75
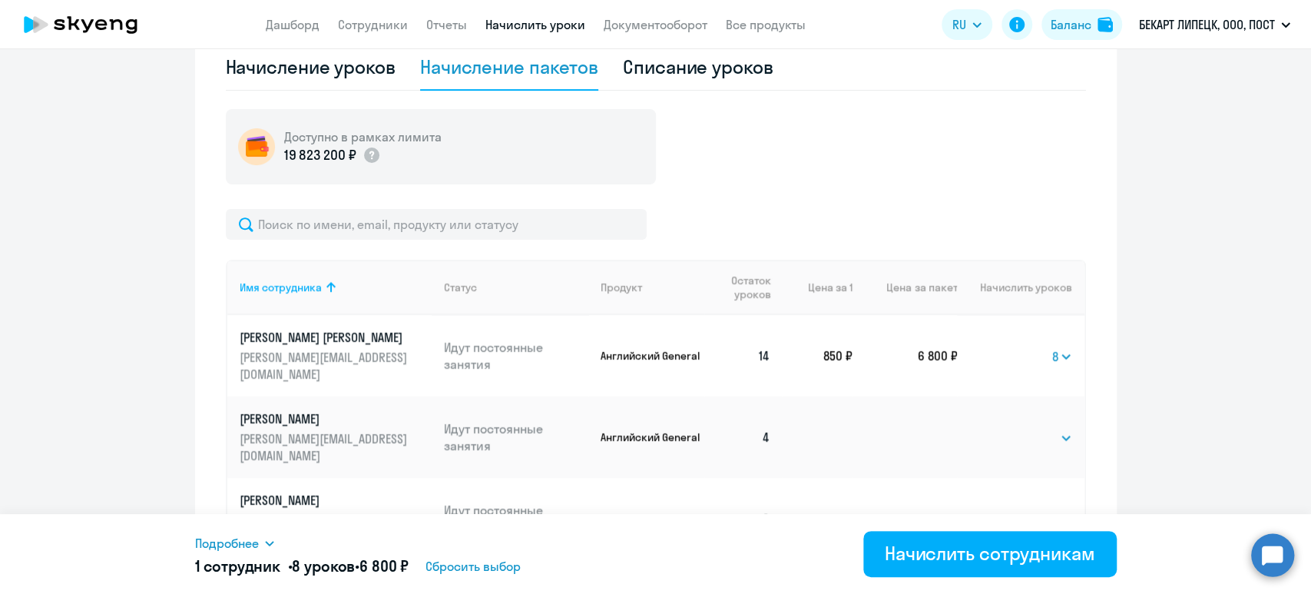
scroll to position [409, 0]
